Goal: Task Accomplishment & Management: Manage account settings

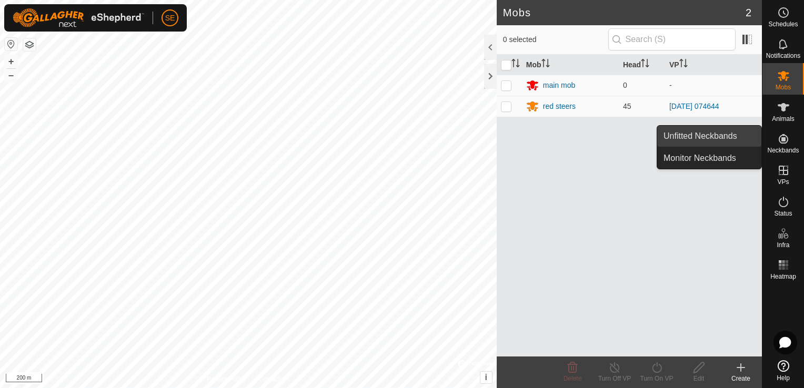
click at [730, 136] on link "Unfitted Neckbands" at bounding box center [709, 136] width 104 height 21
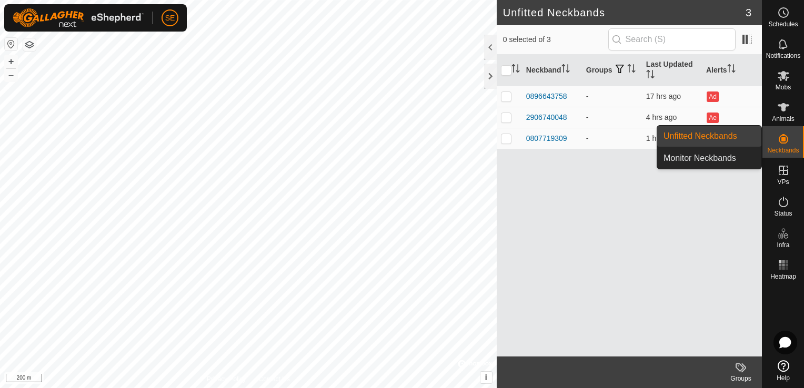
click at [730, 136] on link "Unfitted Neckbands" at bounding box center [709, 136] width 104 height 21
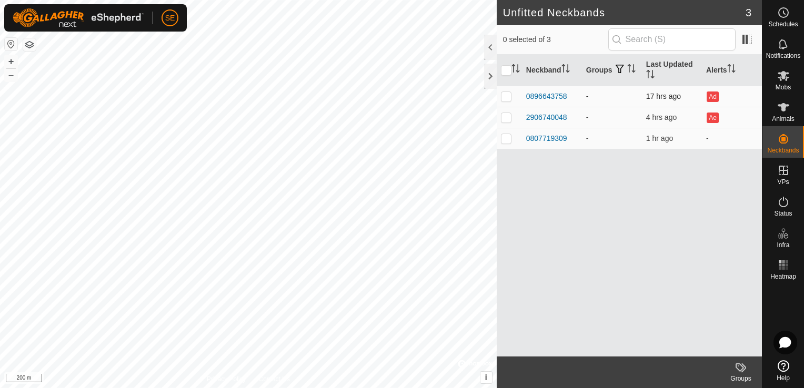
click at [511, 93] on p-checkbox at bounding box center [506, 96] width 11 height 8
checkbox input "true"
click at [507, 117] on p-checkbox at bounding box center [506, 117] width 11 height 8
checkbox input "true"
click at [507, 135] on p-checkbox at bounding box center [506, 138] width 11 height 8
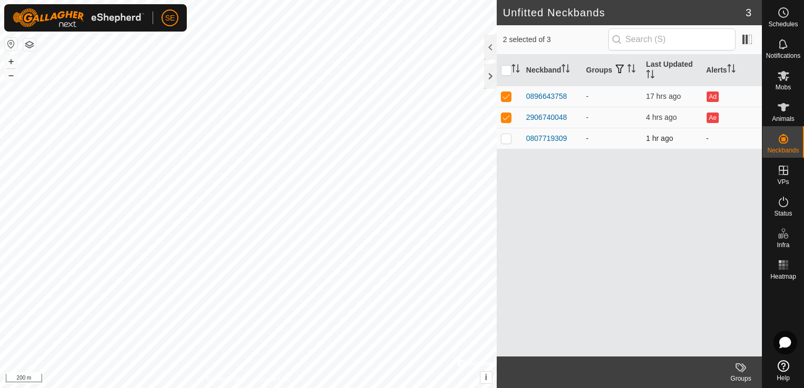
checkbox input "true"
click at [743, 369] on icon at bounding box center [739, 367] width 8 height 8
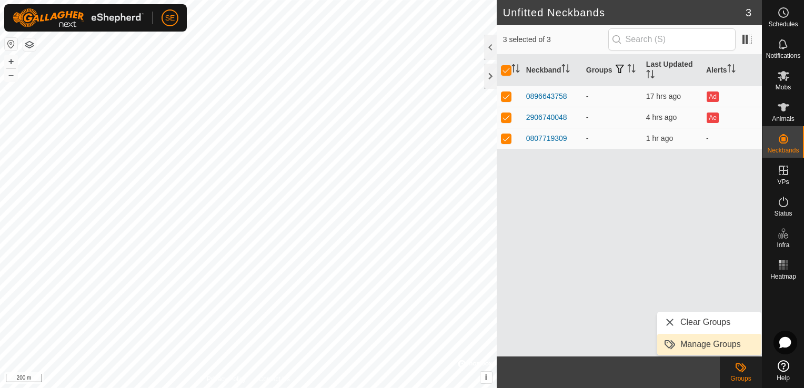
click at [730, 355] on link "Manage Groups" at bounding box center [709, 344] width 104 height 21
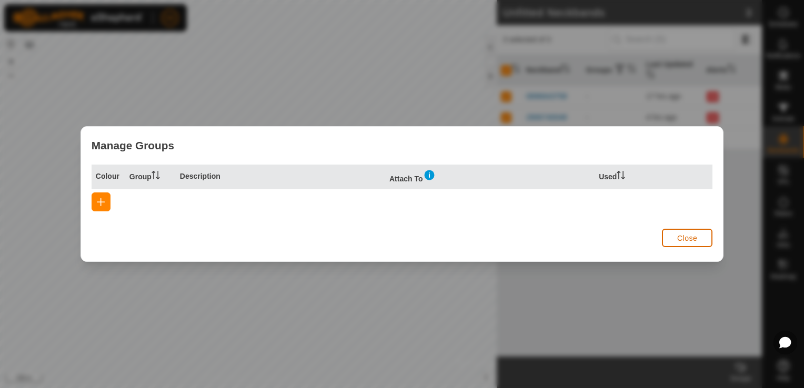
click at [690, 240] on span "Close" at bounding box center [687, 238] width 20 height 8
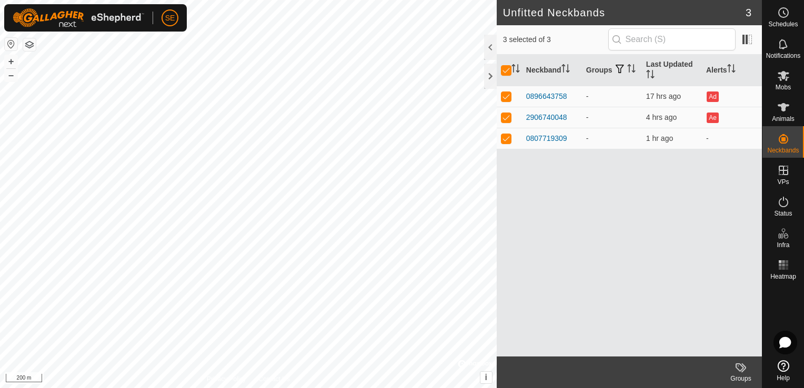
click at [741, 371] on icon at bounding box center [740, 367] width 13 height 13
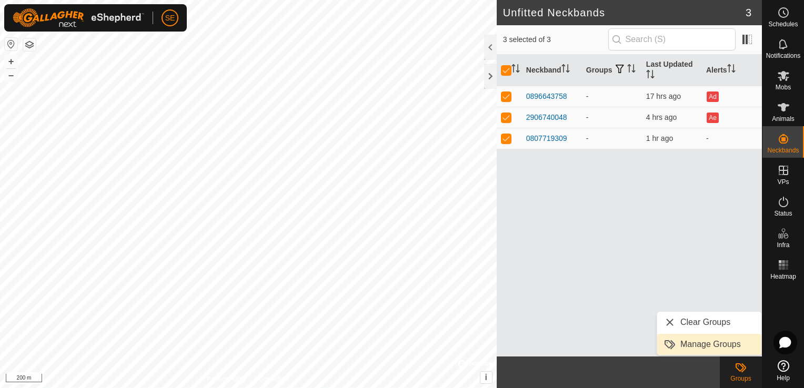
click at [722, 342] on link "Manage Groups" at bounding box center [709, 344] width 104 height 21
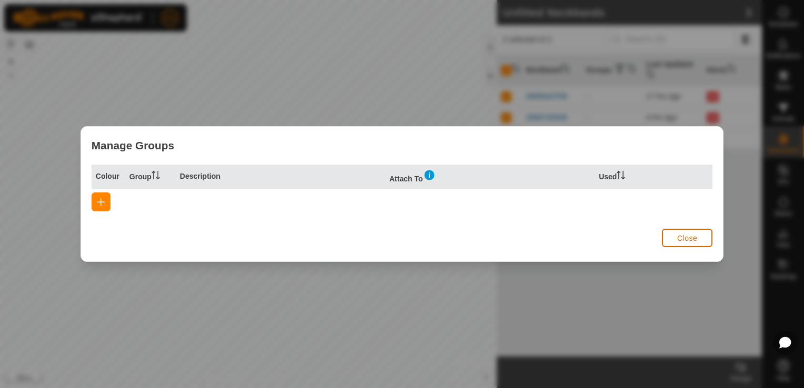
click at [691, 240] on span "Close" at bounding box center [687, 238] width 20 height 8
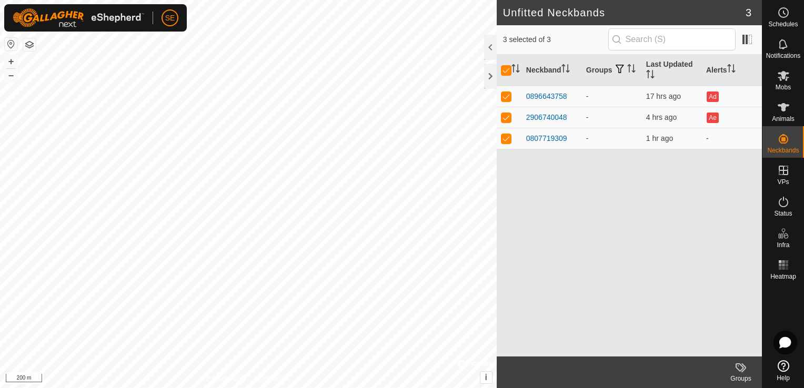
click at [691, 240] on div "Neckband Groups Last Updated Alerts 0896643758 - 17 hrs ago Ad 2906740048 - 4 h…" at bounding box center [629, 206] width 265 height 302
click at [778, 85] on span "Mobs" at bounding box center [782, 87] width 15 height 6
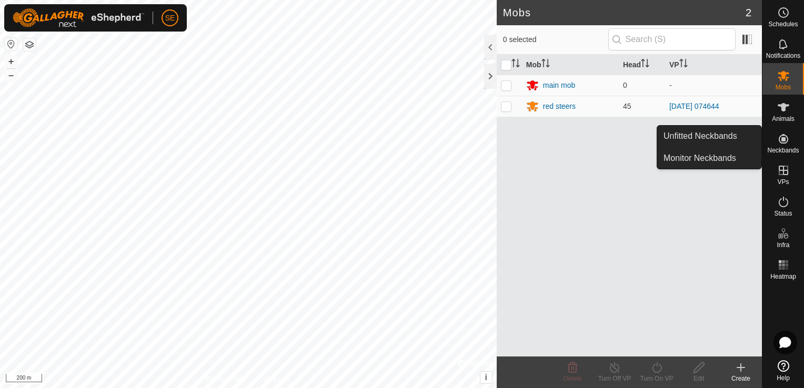
click at [779, 147] on span "Neckbands" at bounding box center [783, 150] width 32 height 6
click at [724, 139] on link "Unfitted Neckbands" at bounding box center [709, 136] width 104 height 21
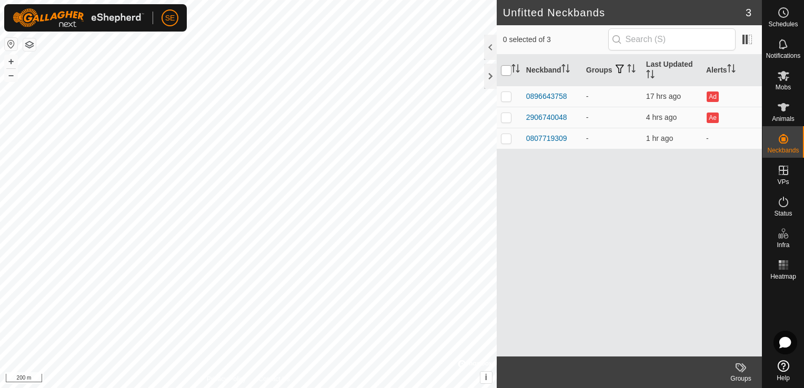
click at [505, 72] on input "checkbox" at bounding box center [506, 70] width 11 height 11
checkbox input "true"
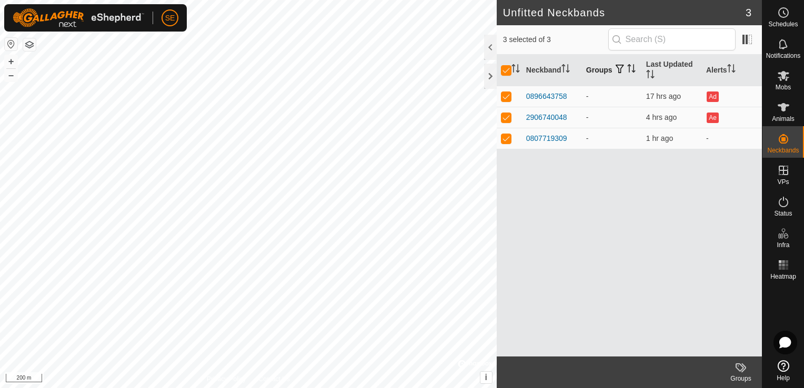
click at [616, 66] on span "button" at bounding box center [619, 69] width 8 height 8
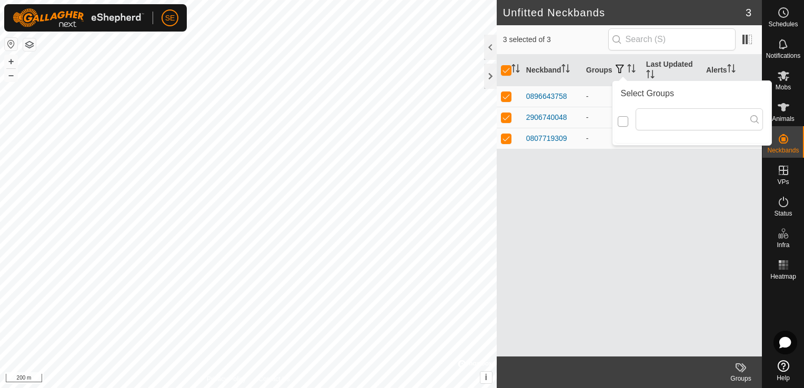
click at [621, 120] on input "checkbox" at bounding box center [623, 121] width 11 height 11
click at [661, 114] on input "text" at bounding box center [698, 119] width 127 height 22
click at [740, 368] on icon at bounding box center [740, 367] width 13 height 13
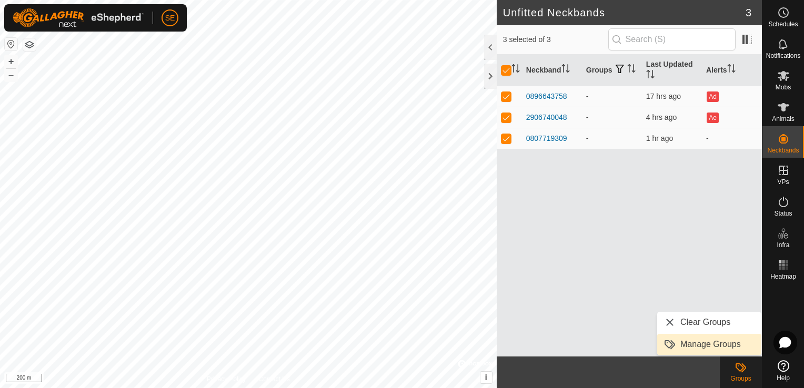
click at [720, 342] on link "Manage Groups" at bounding box center [709, 344] width 104 height 21
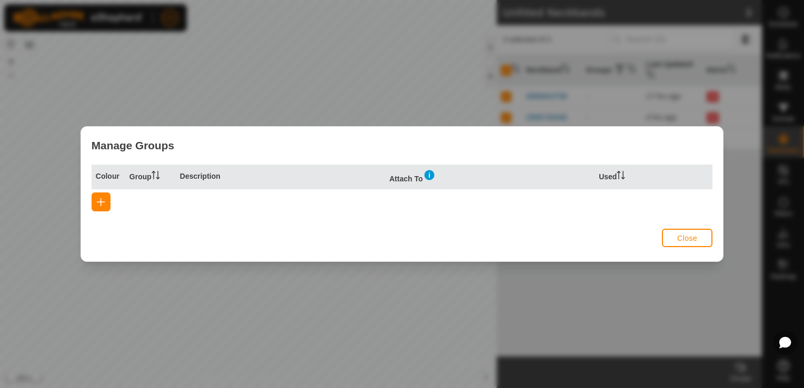
click at [680, 241] on span "Close" at bounding box center [687, 238] width 20 height 8
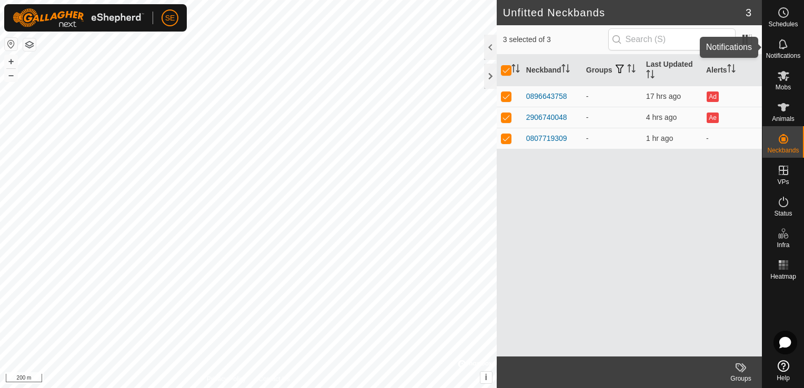
click at [772, 58] on span "Notifications" at bounding box center [783, 56] width 34 height 6
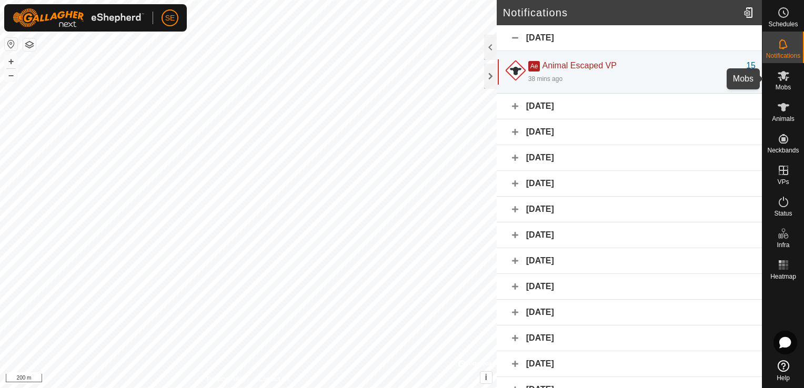
click at [781, 86] on span "Mobs" at bounding box center [782, 87] width 15 height 6
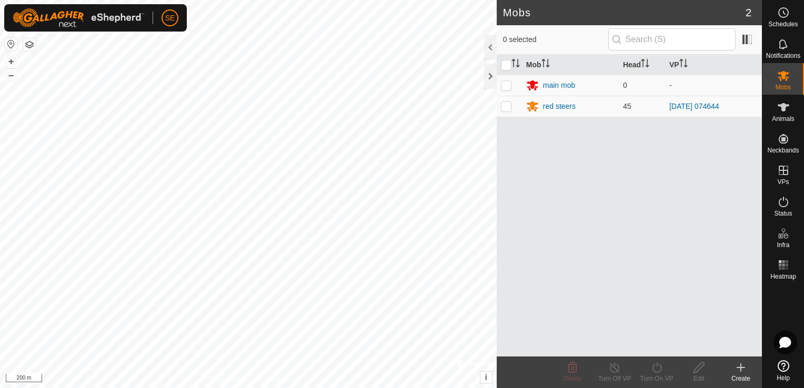
click at [781, 87] on span "Mobs" at bounding box center [782, 87] width 15 height 6
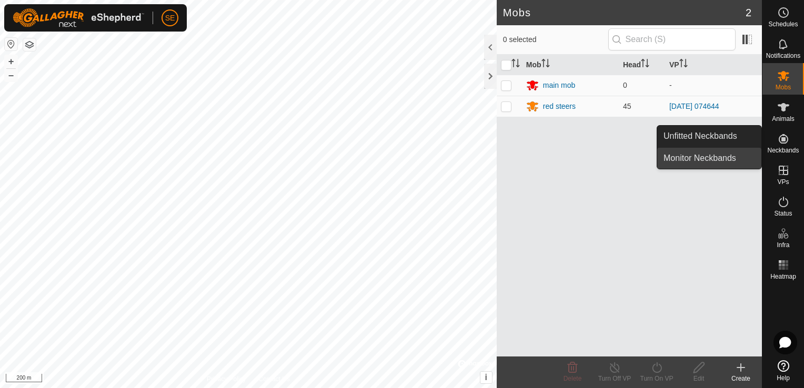
click at [707, 158] on link "Monitor Neckbands" at bounding box center [709, 158] width 104 height 21
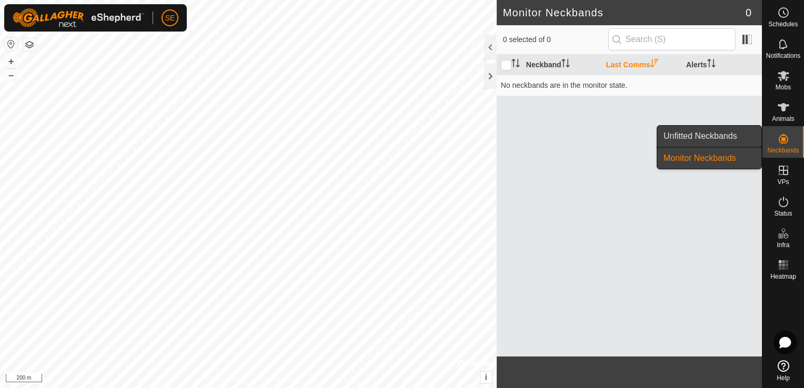
click at [718, 138] on link "Unfitted Neckbands" at bounding box center [709, 136] width 104 height 21
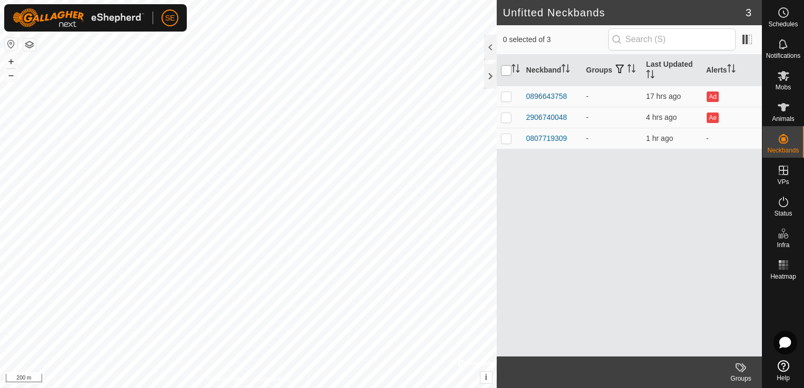
click at [508, 73] on input "checkbox" at bounding box center [506, 70] width 11 height 11
checkbox input "true"
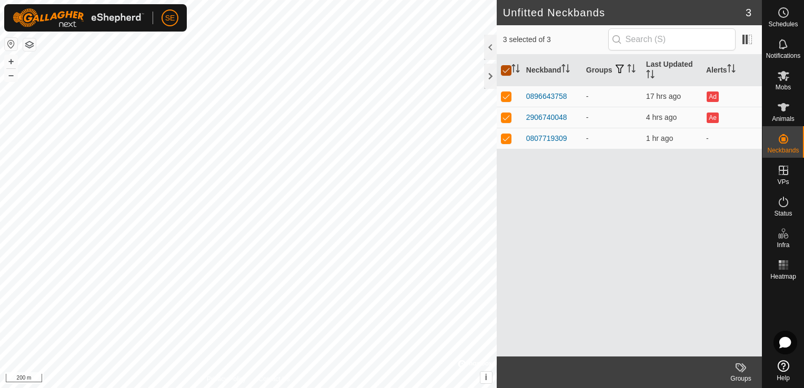
click at [507, 73] on input "checkbox" at bounding box center [506, 70] width 11 height 11
checkbox input "false"
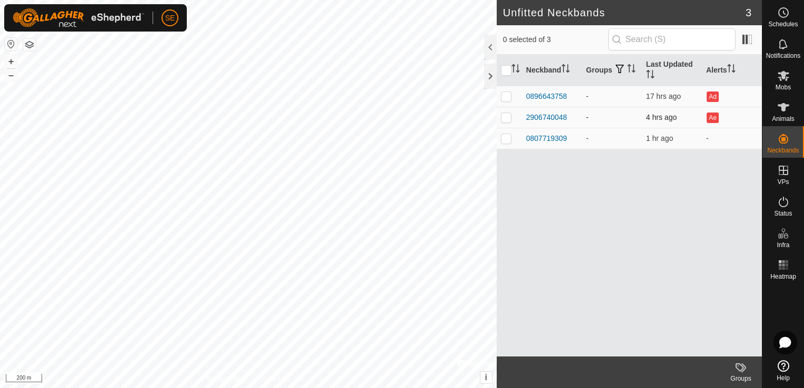
click at [507, 117] on p-checkbox at bounding box center [506, 117] width 11 height 8
click at [505, 115] on p-checkbox at bounding box center [506, 117] width 11 height 8
checkbox input "false"
click at [502, 137] on p-checkbox at bounding box center [506, 138] width 11 height 8
click at [502, 138] on p-checkbox at bounding box center [506, 138] width 11 height 8
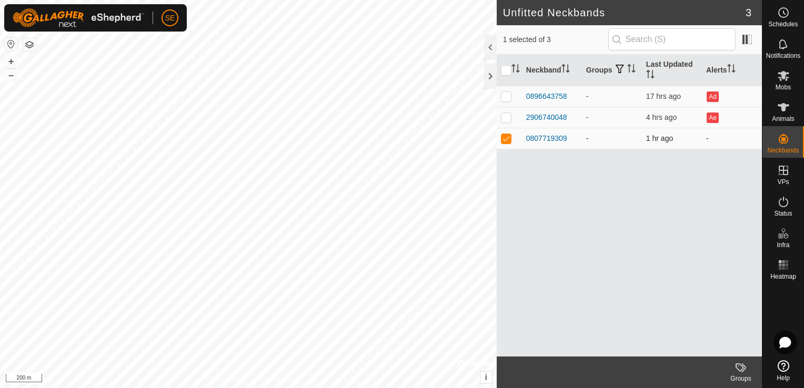
checkbox input "false"
click at [507, 72] on input "checkbox" at bounding box center [506, 70] width 11 height 11
checkbox input "true"
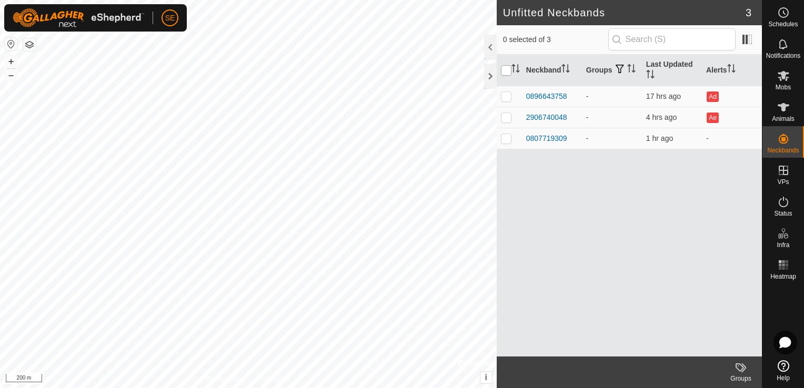
checkbox input "true"
click at [787, 108] on icon at bounding box center [783, 107] width 13 height 13
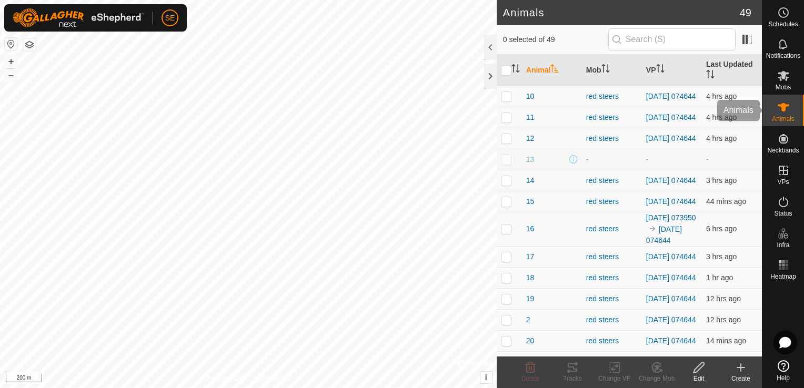
click at [786, 112] on icon at bounding box center [783, 107] width 13 height 13
click at [741, 370] on icon at bounding box center [741, 367] width 0 height 7
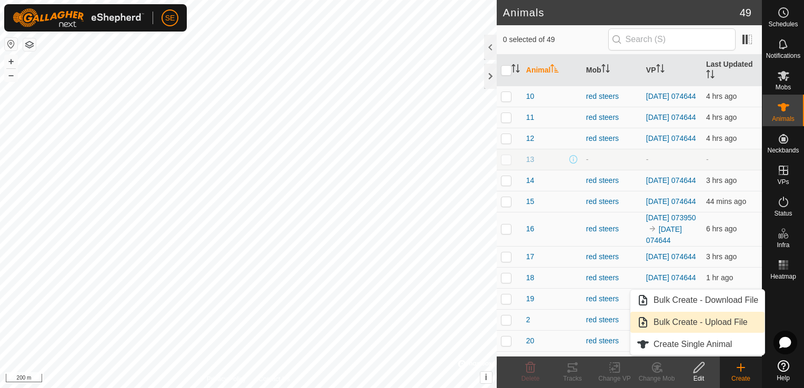
click at [699, 325] on link "Bulk Create - Upload File" at bounding box center [697, 322] width 134 height 21
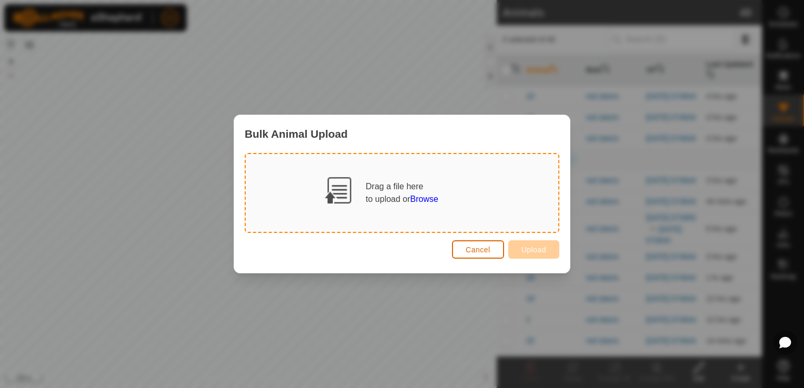
click at [474, 249] on span "Cancel" at bounding box center [478, 250] width 25 height 8
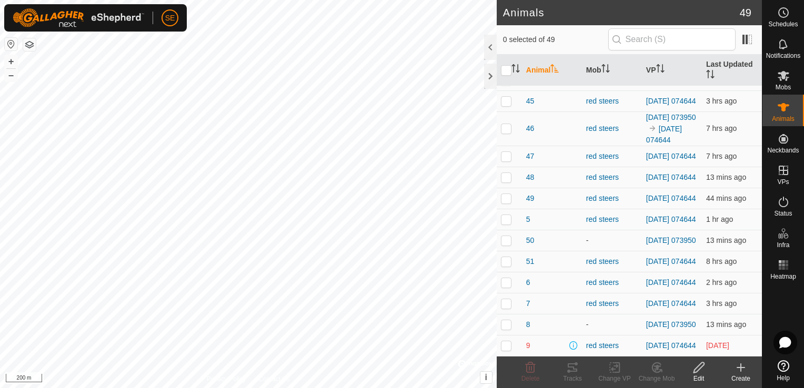
scroll to position [874, 0]
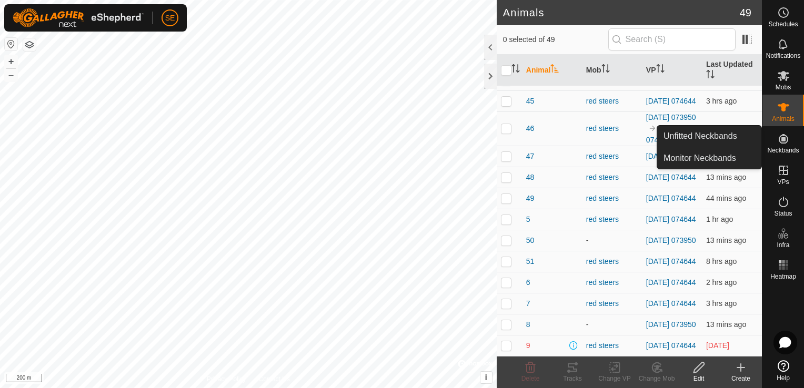
click at [786, 147] on span "Neckbands" at bounding box center [783, 150] width 32 height 6
click at [735, 136] on link "Unfitted Neckbands" at bounding box center [709, 136] width 104 height 21
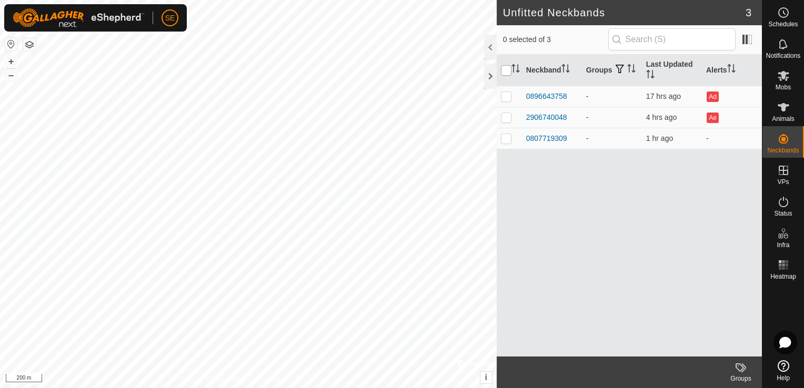
click at [505, 70] on input "checkbox" at bounding box center [506, 70] width 11 height 11
checkbox input "true"
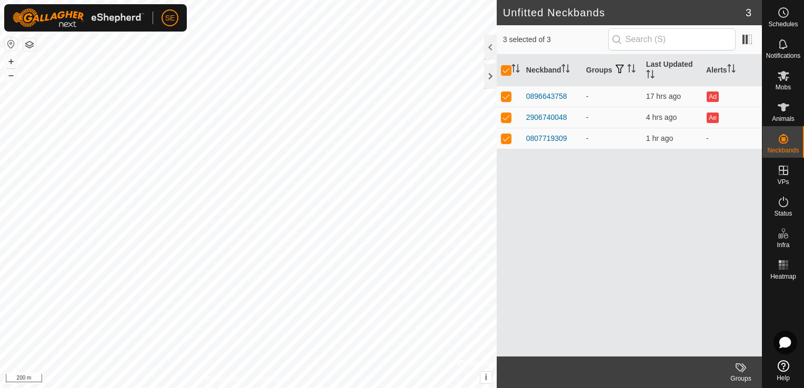
click at [742, 369] on icon at bounding box center [739, 367] width 8 height 8
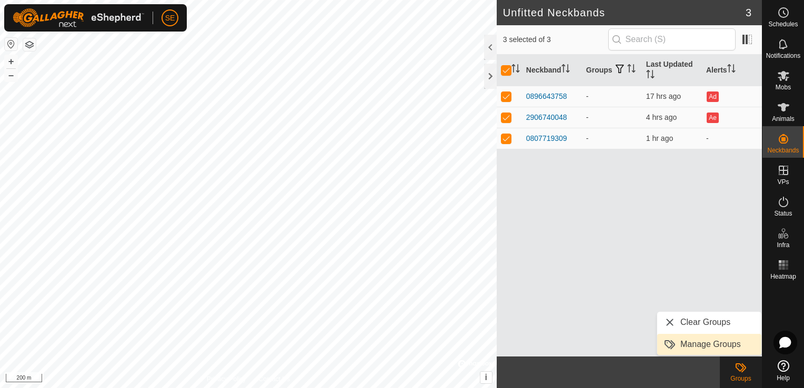
click at [709, 343] on link "Manage Groups" at bounding box center [709, 344] width 104 height 21
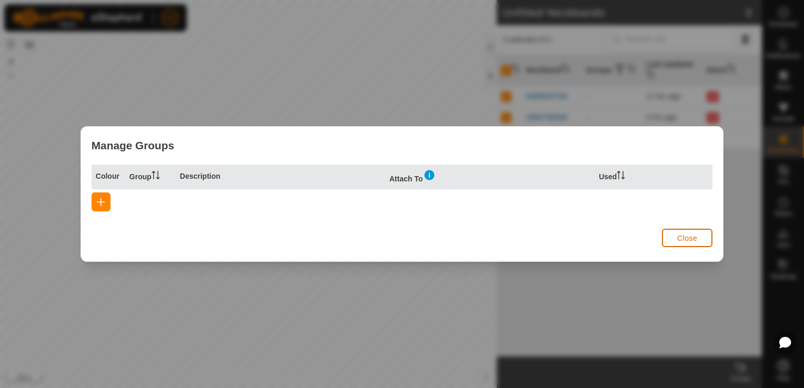
click at [686, 237] on span "Close" at bounding box center [687, 238] width 20 height 8
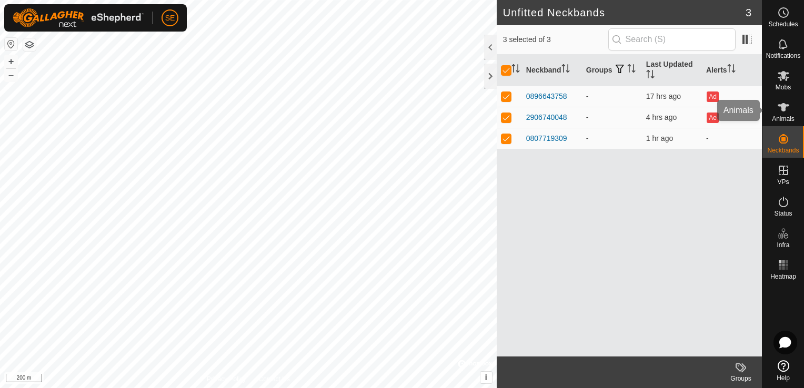
click at [784, 116] on span "Animals" at bounding box center [783, 119] width 23 height 6
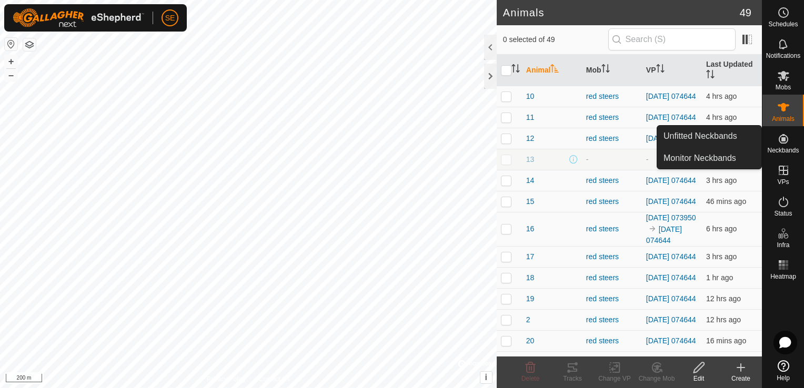
click at [778, 140] on icon at bounding box center [782, 138] width 9 height 9
click at [722, 142] on link "Unfitted Neckbands" at bounding box center [709, 136] width 104 height 21
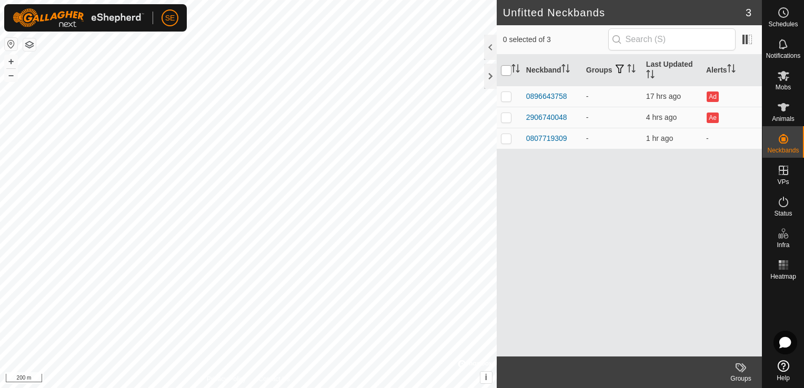
click at [507, 68] on input "checkbox" at bounding box center [506, 70] width 11 height 11
checkbox input "true"
